Goal: Task Accomplishment & Management: Manage account settings

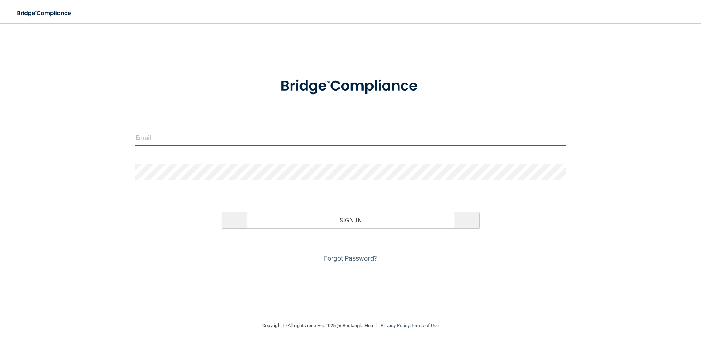
type input "[PERSON_NAME][EMAIL_ADDRESS][DOMAIN_NAME]"
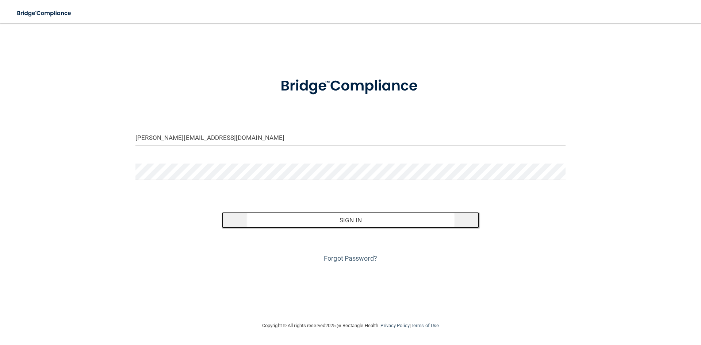
click at [354, 226] on button "Sign In" at bounding box center [351, 220] width 258 height 16
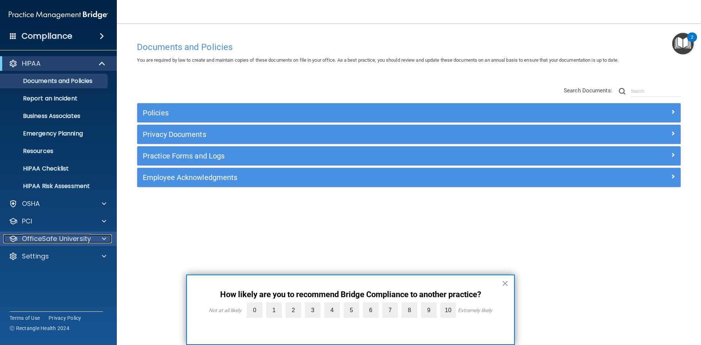
click at [63, 237] on p "OfficeSafe University" at bounding box center [56, 238] width 69 height 9
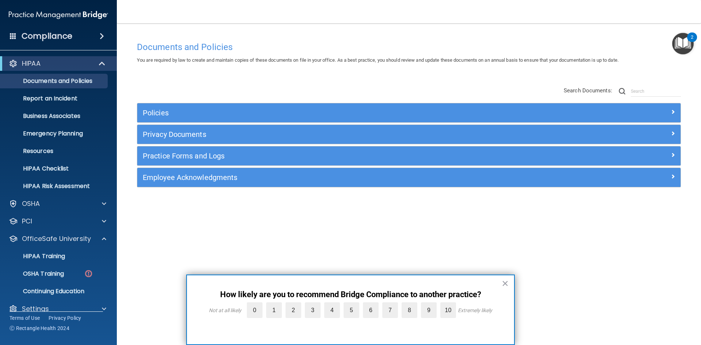
click at [508, 282] on button "×" at bounding box center [505, 284] width 7 height 12
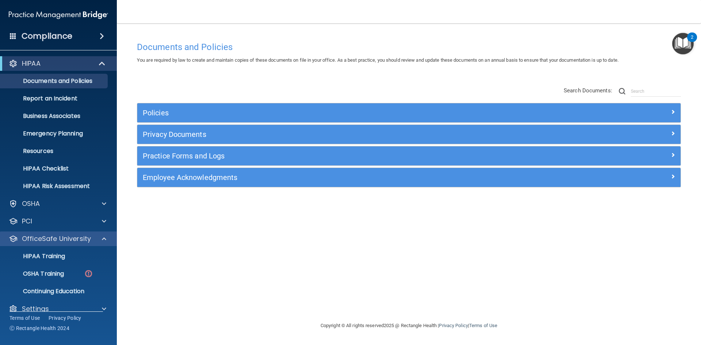
scroll to position [11, 0]
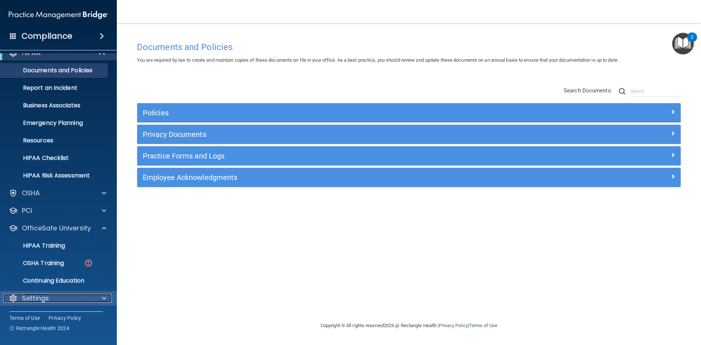
click at [57, 296] on div "Settings" at bounding box center [48, 298] width 91 height 9
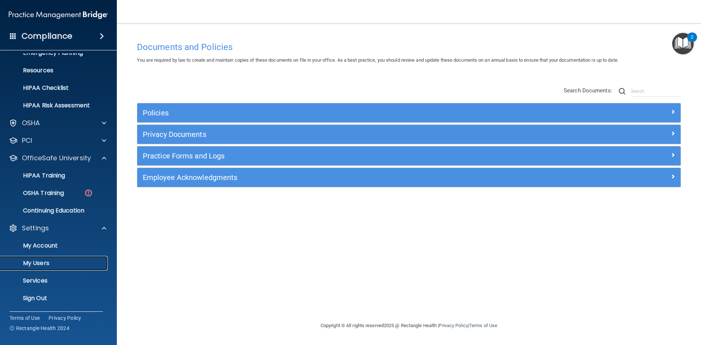
click at [39, 266] on p "My Users" at bounding box center [55, 263] width 100 height 7
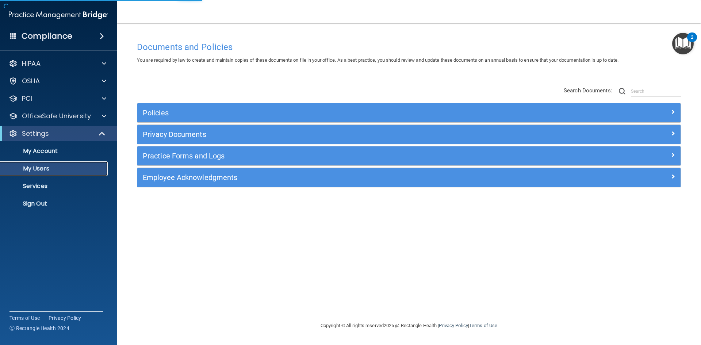
select select "20"
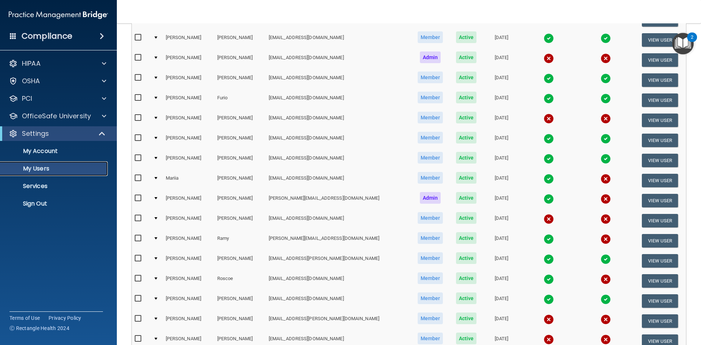
scroll to position [110, 0]
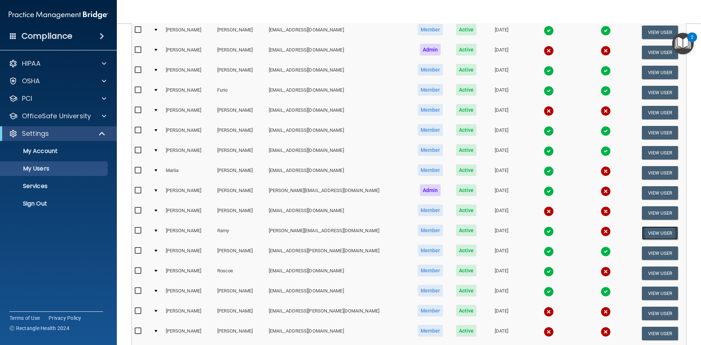
click at [648, 235] on button "View User" at bounding box center [660, 233] width 36 height 14
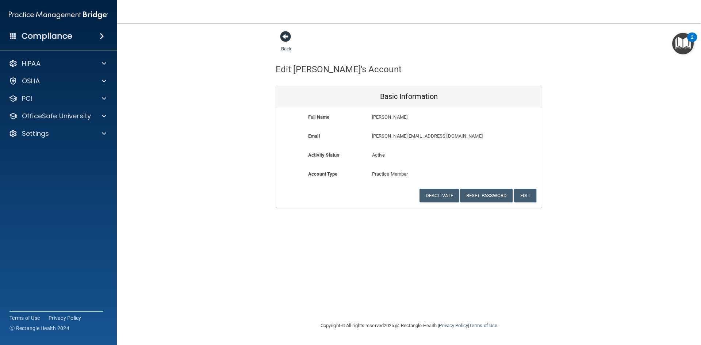
click at [286, 38] on span at bounding box center [285, 36] width 11 height 11
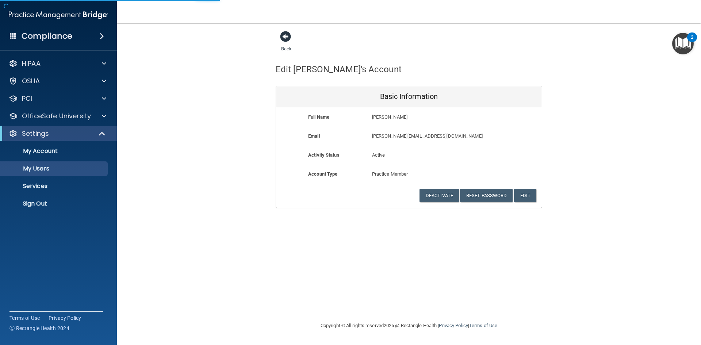
select select "20"
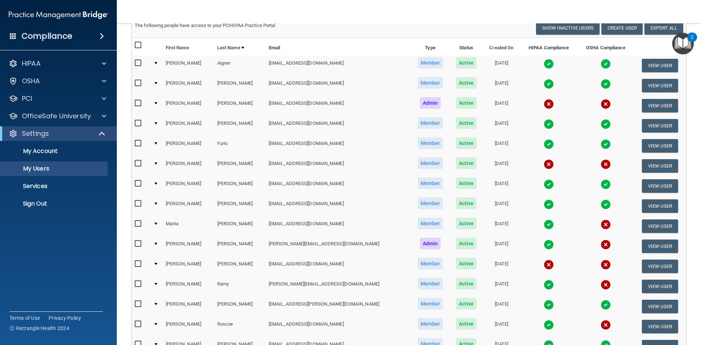
scroll to position [73, 0]
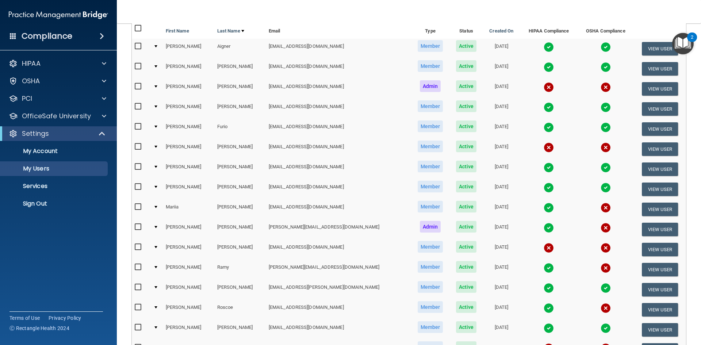
click at [544, 270] on img at bounding box center [549, 268] width 10 height 10
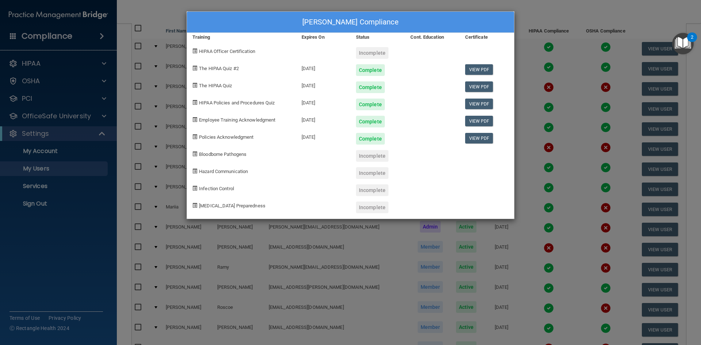
click at [343, 286] on div "[PERSON_NAME] Compliance Training Expires On Status Cont. Education Certificate…" at bounding box center [350, 172] width 701 height 345
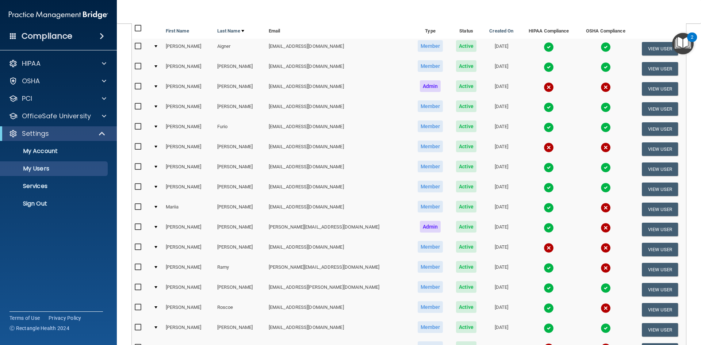
click at [544, 168] on img at bounding box center [549, 168] width 10 height 10
